Goal: Task Accomplishment & Management: Manage account settings

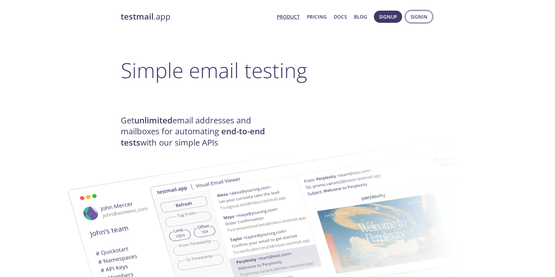
click at [423, 18] on span "Signin" at bounding box center [419, 17] width 17 height 8
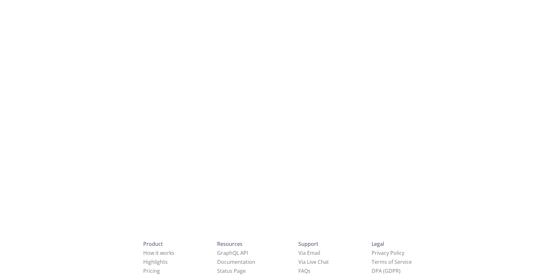
scroll to position [1193, 0]
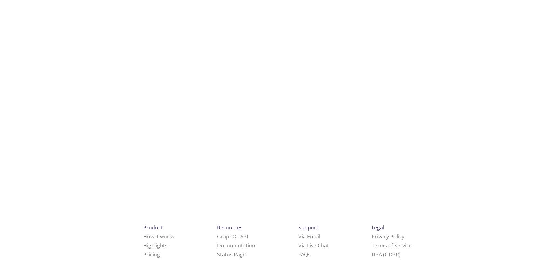
click at [335, 151] on img at bounding box center [374, 104] width 132 height 103
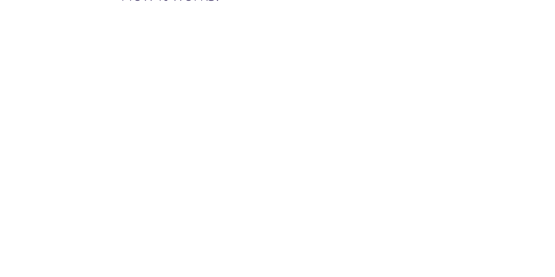
scroll to position [0, 0]
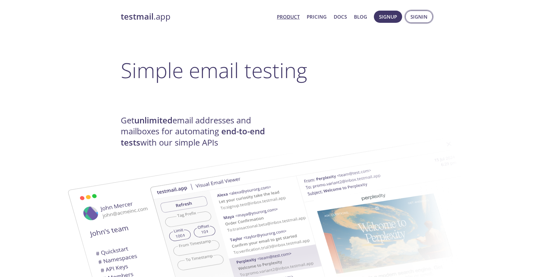
click at [420, 16] on span "Signin" at bounding box center [419, 17] width 17 height 8
click at [421, 16] on span "Signin" at bounding box center [419, 17] width 17 height 8
click at [423, 16] on span "Signin" at bounding box center [419, 17] width 17 height 8
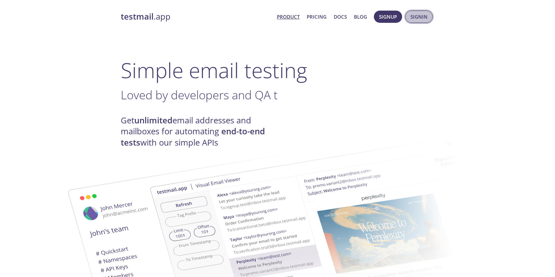
click at [417, 17] on span "Signin" at bounding box center [419, 17] width 17 height 8
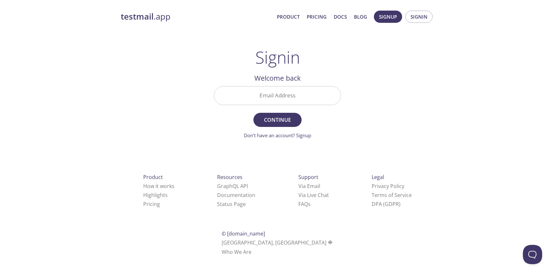
click at [276, 91] on input "Email Address" at bounding box center [277, 95] width 127 height 18
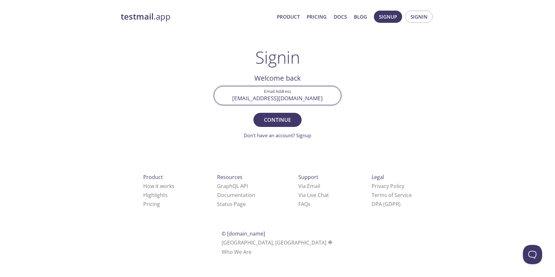
type input "nodon866@gmail.com"
click at [254, 113] on button "Continue" at bounding box center [278, 120] width 48 height 14
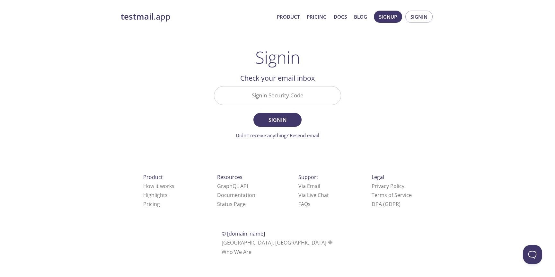
click at [288, 95] on input "Signin Security Code" at bounding box center [277, 95] width 127 height 18
type input "1A92F31"
click at [254, 113] on button "Signin" at bounding box center [278, 120] width 48 height 14
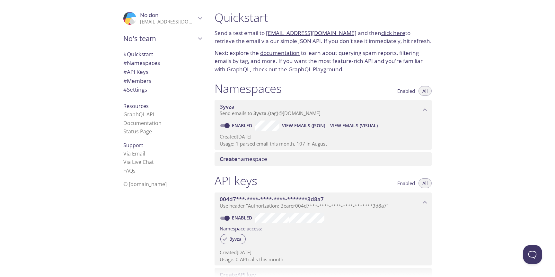
click at [384, 33] on link "click here" at bounding box center [394, 32] width 24 height 7
